Goal: Task Accomplishment & Management: Use online tool/utility

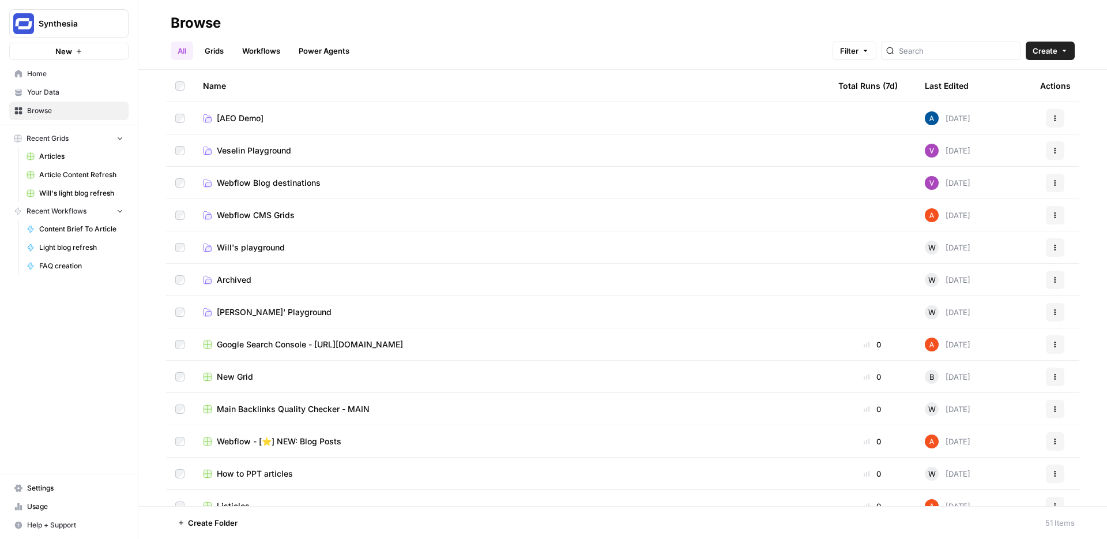
click at [58, 100] on link "Your Data" at bounding box center [68, 92] width 119 height 18
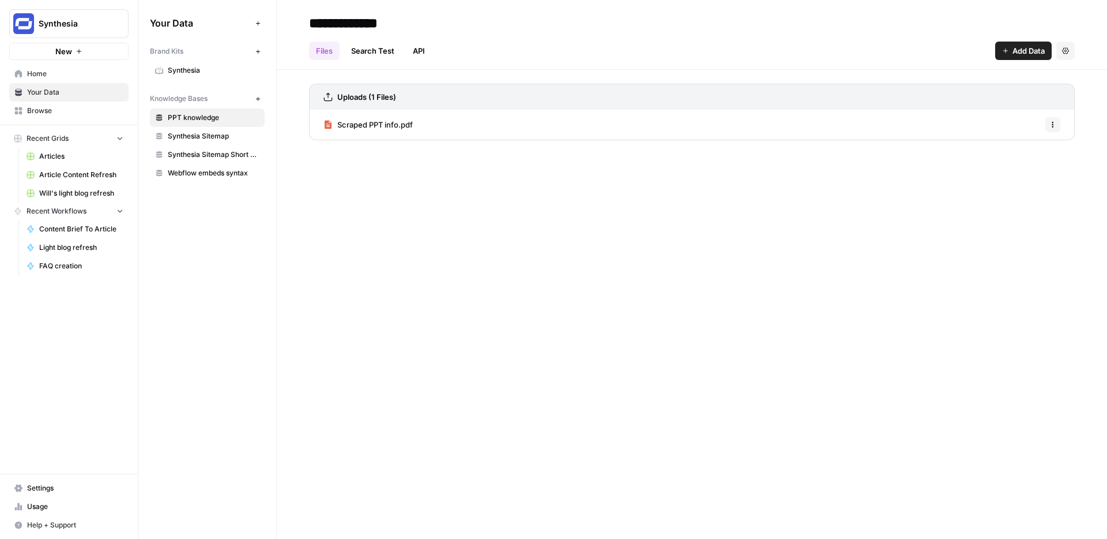
click at [183, 76] on link "Synthesia" at bounding box center [207, 70] width 115 height 18
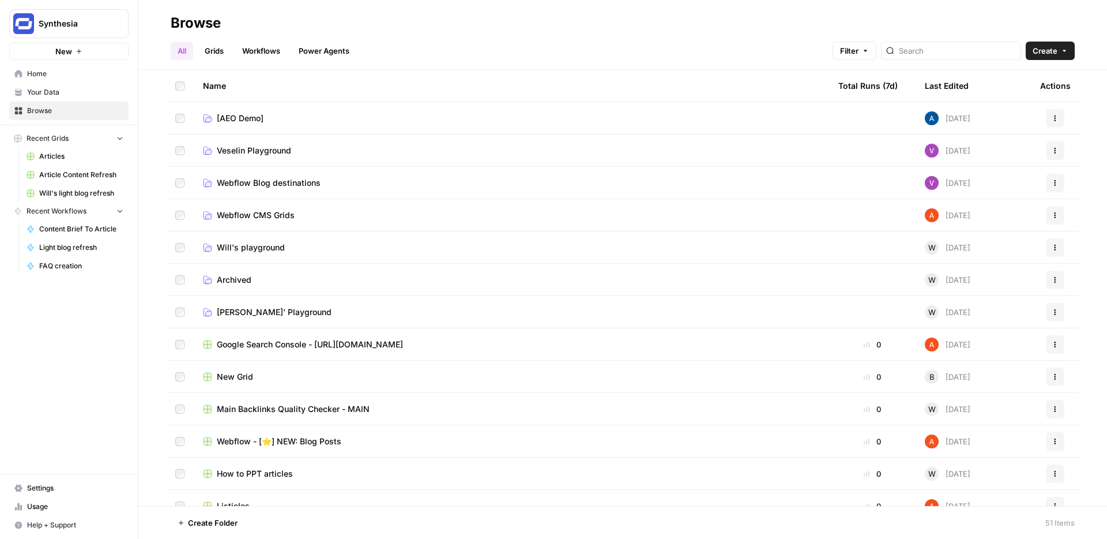
click at [213, 51] on link "Grids" at bounding box center [214, 51] width 33 height 18
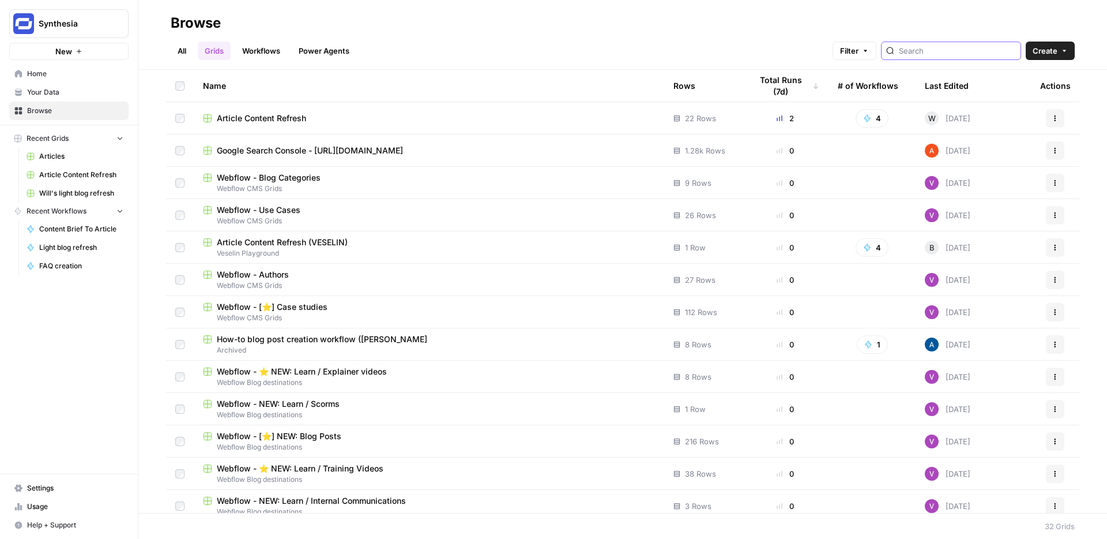
click at [951, 51] on input "search" at bounding box center [957, 51] width 117 height 12
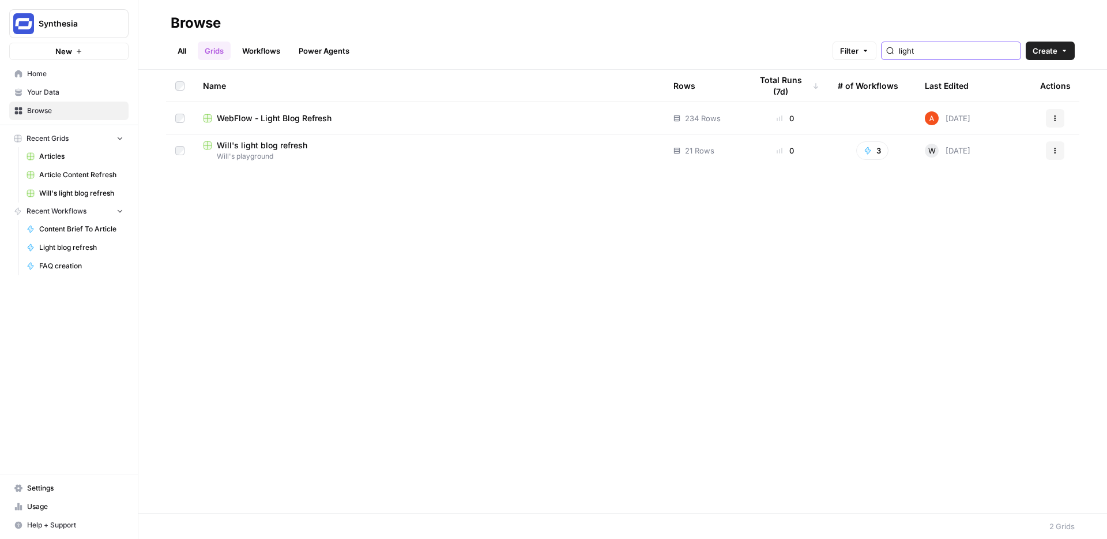
type input "light"
click at [287, 146] on span "Will's light blog refresh" at bounding box center [262, 146] width 91 height 12
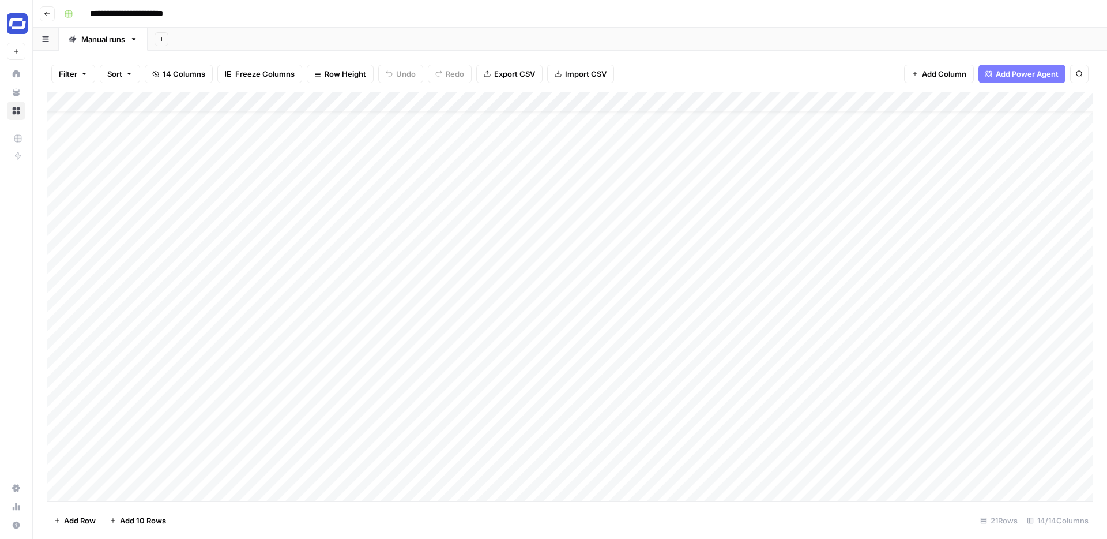
scroll to position [41, 0]
click at [121, 496] on div "Add Column" at bounding box center [570, 296] width 1046 height 409
click at [148, 470] on textarea at bounding box center [260, 473] width 348 height 16
type textarea "**********"
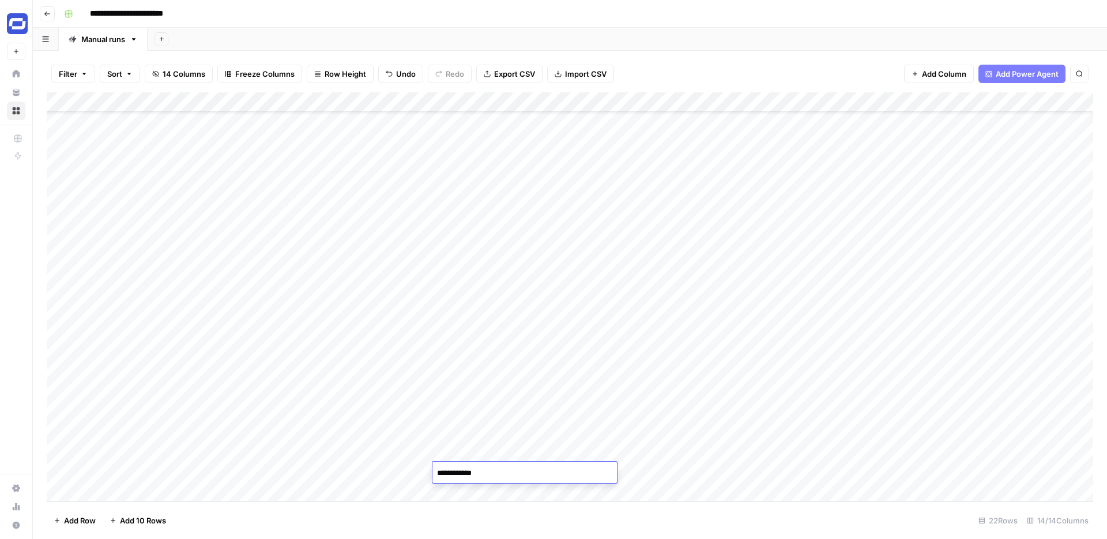
type textarea "**********"
click at [571, 468] on div "Add Column" at bounding box center [570, 296] width 1046 height 409
click at [571, 468] on div at bounding box center [589, 471] width 106 height 21
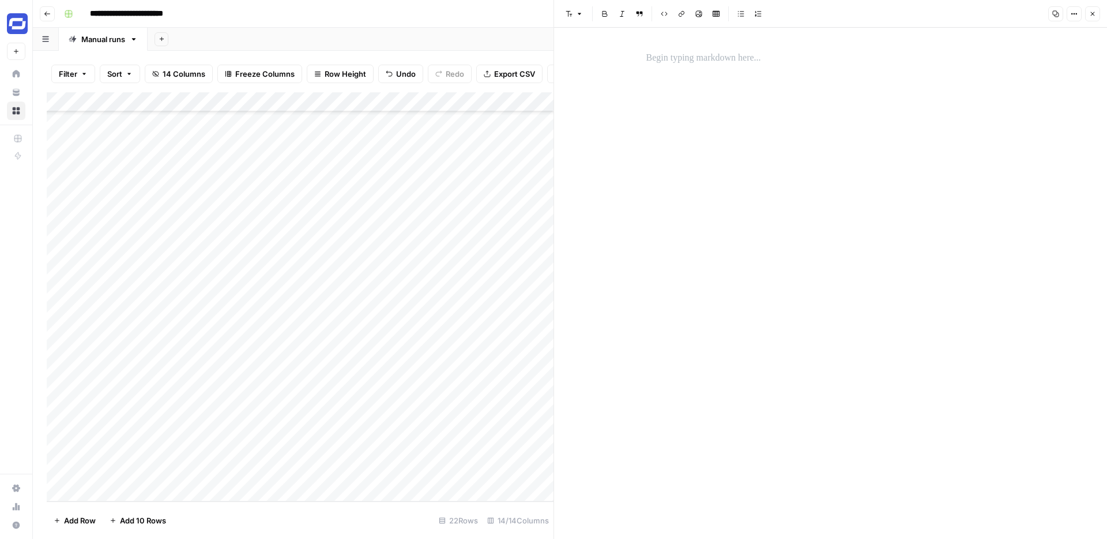
click at [676, 150] on div at bounding box center [830, 283] width 383 height 511
click at [664, 58] on p at bounding box center [830, 58] width 369 height 15
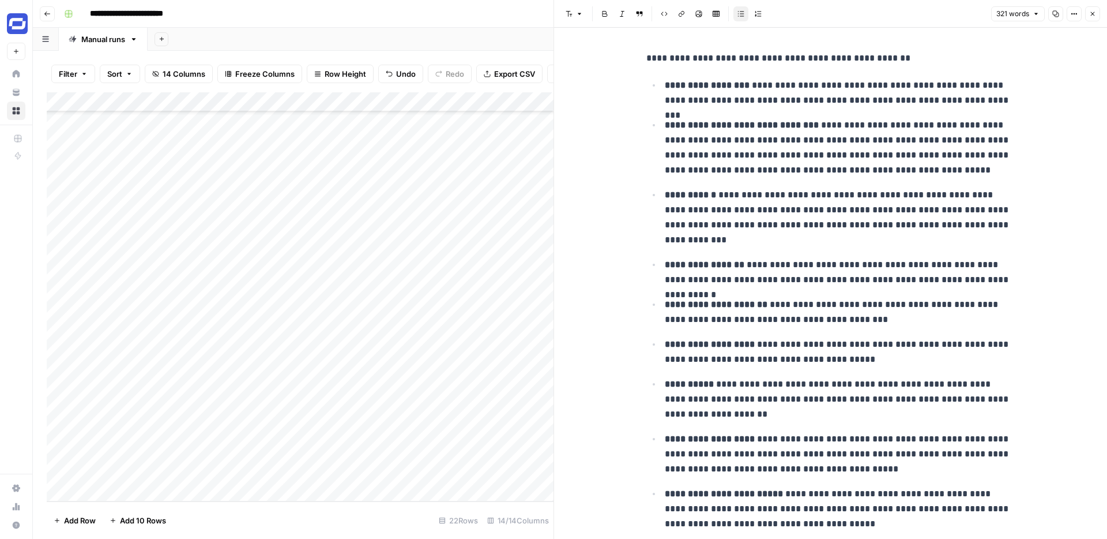
click at [1097, 12] on button "Close" at bounding box center [1092, 13] width 15 height 15
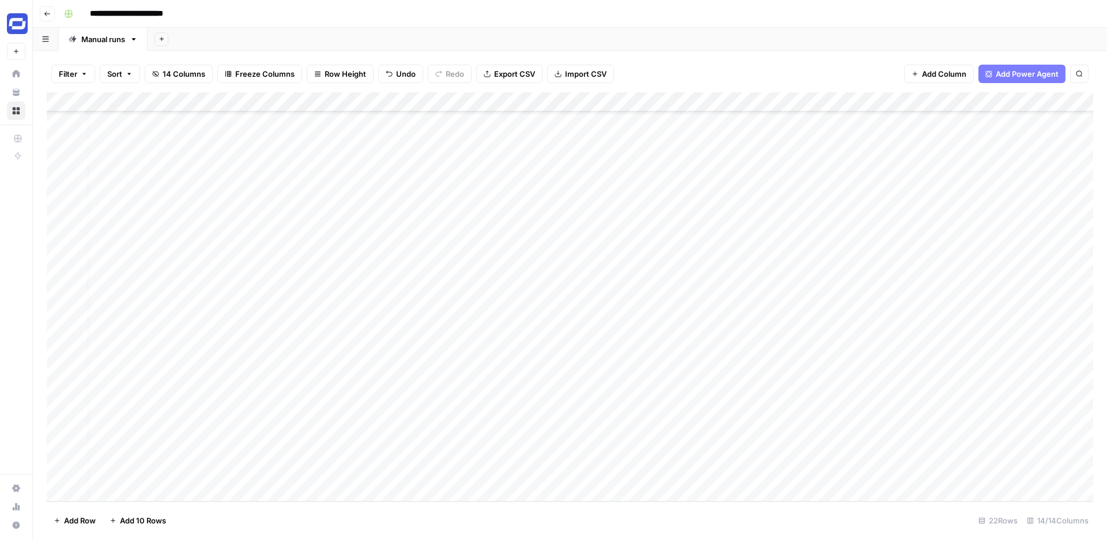
scroll to position [61, 0]
click at [694, 470] on div "Add Column" at bounding box center [570, 296] width 1046 height 409
click at [319, 432] on div "Add Column" at bounding box center [570, 296] width 1046 height 409
click at [319, 432] on textarea "**********" at bounding box center [260, 434] width 348 height 16
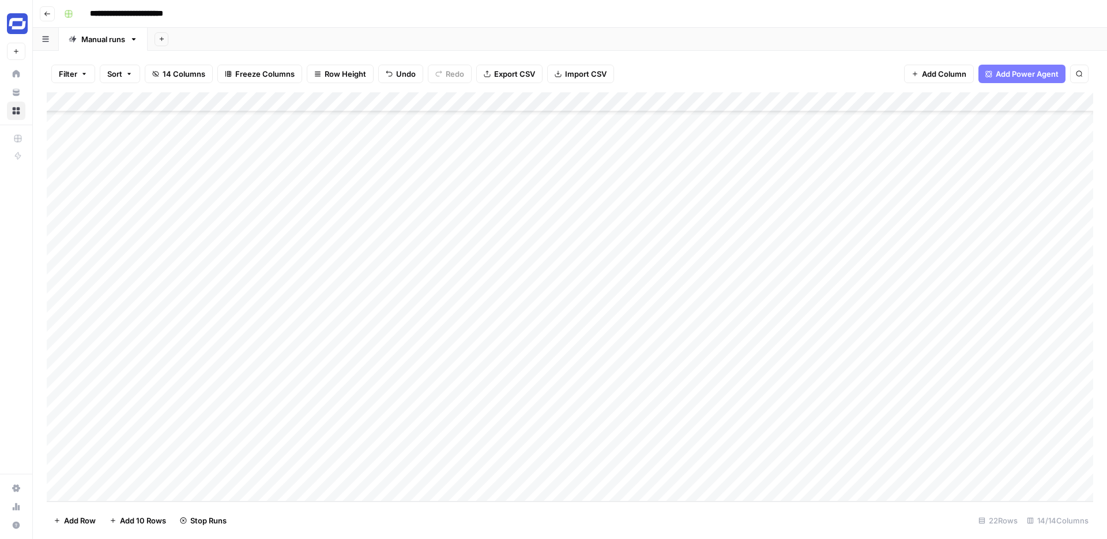
click at [483, 427] on div "Add Column" at bounding box center [570, 296] width 1046 height 409
click at [469, 469] on div "Add Column" at bounding box center [570, 296] width 1046 height 409
click at [502, 471] on div "Add Column" at bounding box center [570, 296] width 1046 height 409
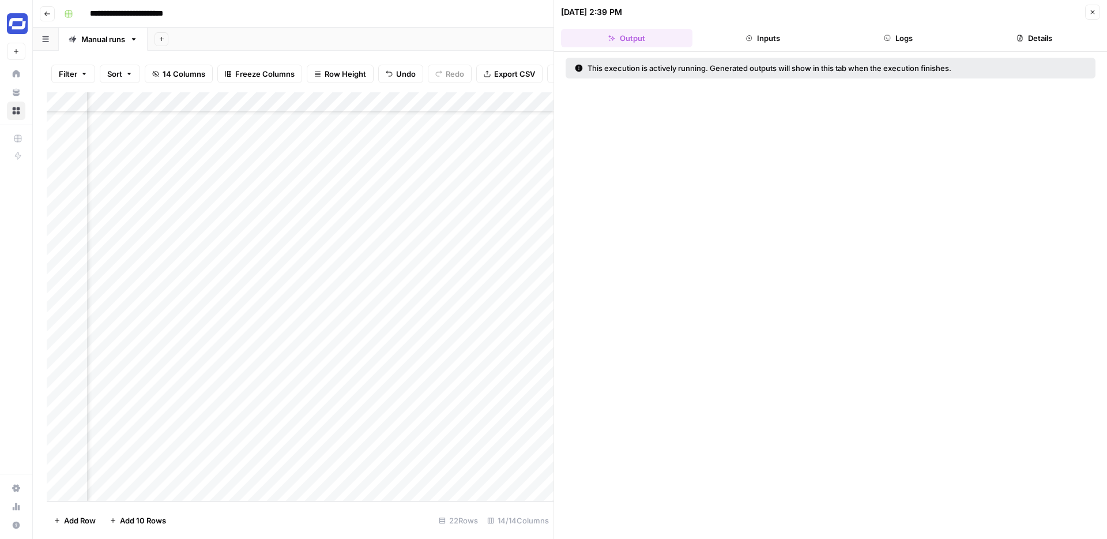
click at [907, 31] on button "Logs" at bounding box center [898, 38] width 131 height 18
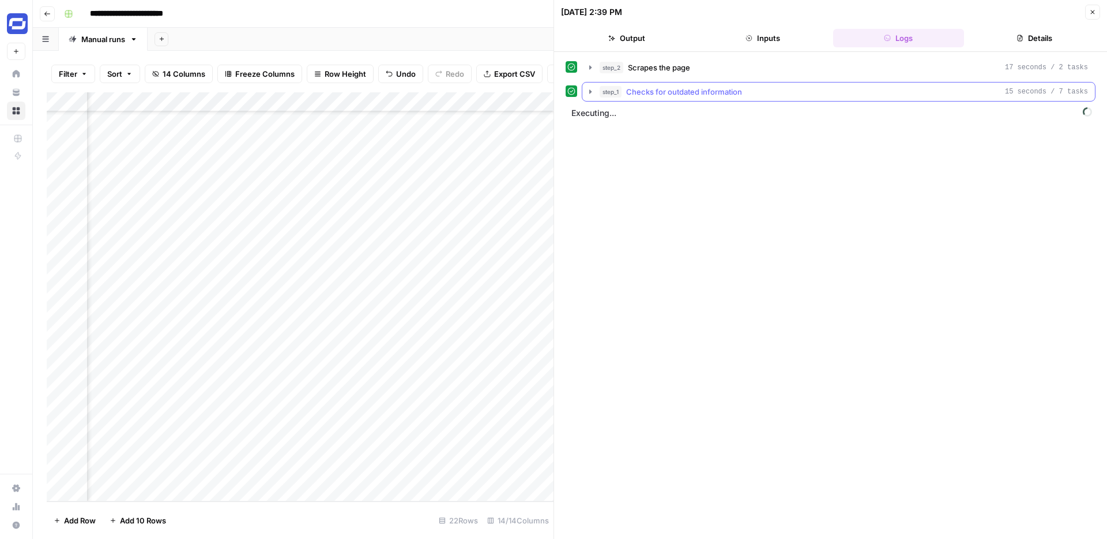
click at [590, 95] on icon "button" at bounding box center [590, 91] width 9 height 9
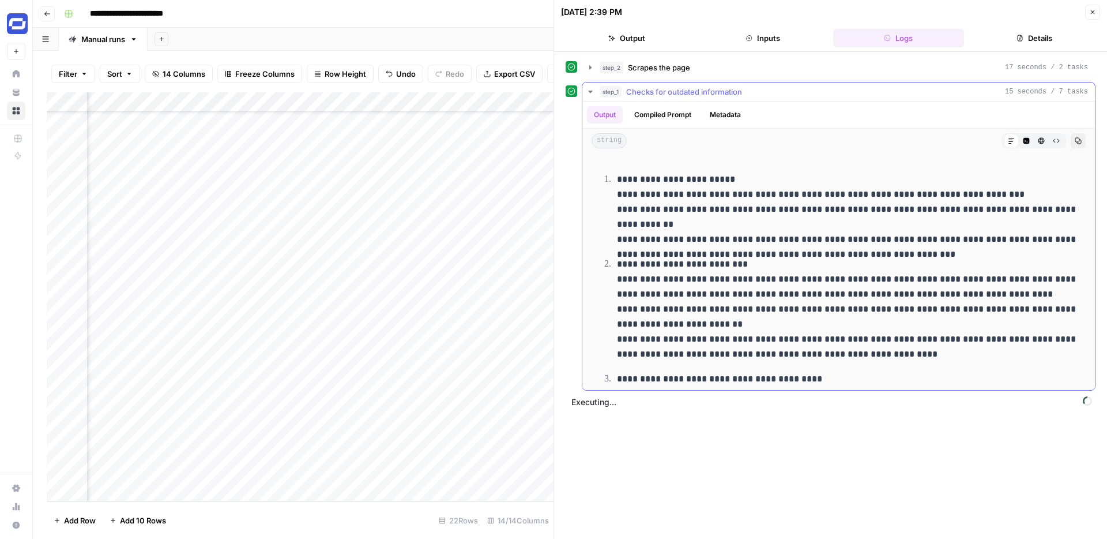
click at [591, 86] on button "step_1 Checks for outdated information 15 seconds / 7 tasks" at bounding box center [838, 91] width 513 height 18
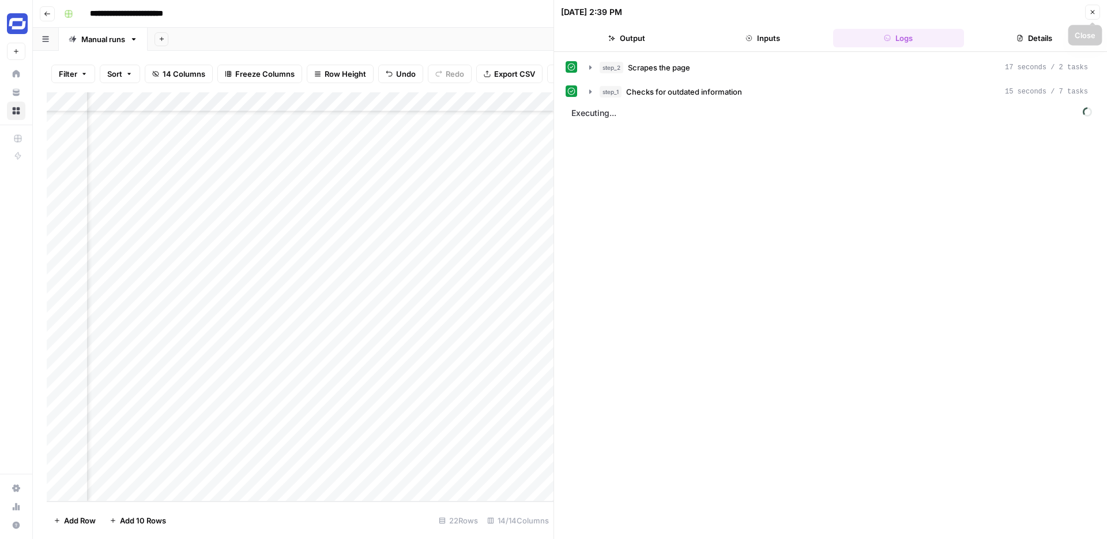
click at [1087, 9] on button "Close" at bounding box center [1092, 12] width 15 height 15
